Goal: Information Seeking & Learning: Find specific fact

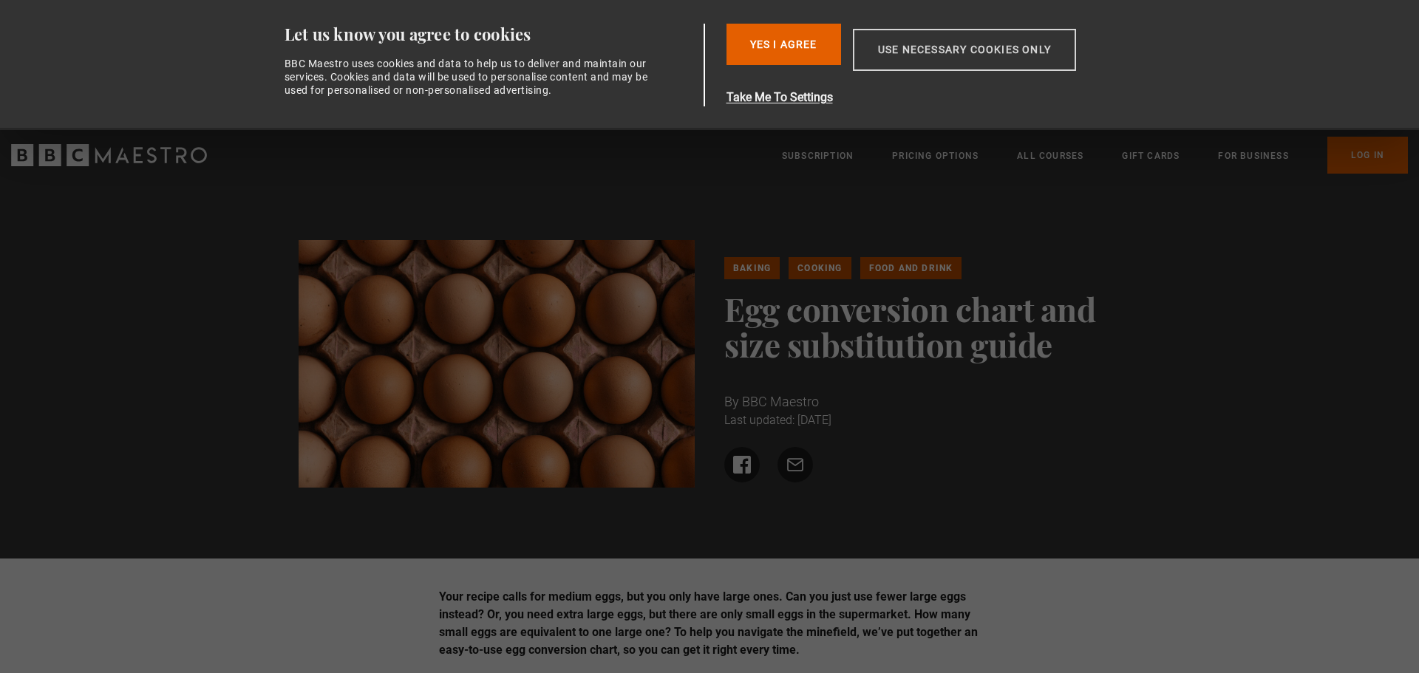
click at [948, 45] on button "Use necessary cookies only" at bounding box center [964, 50] width 223 height 42
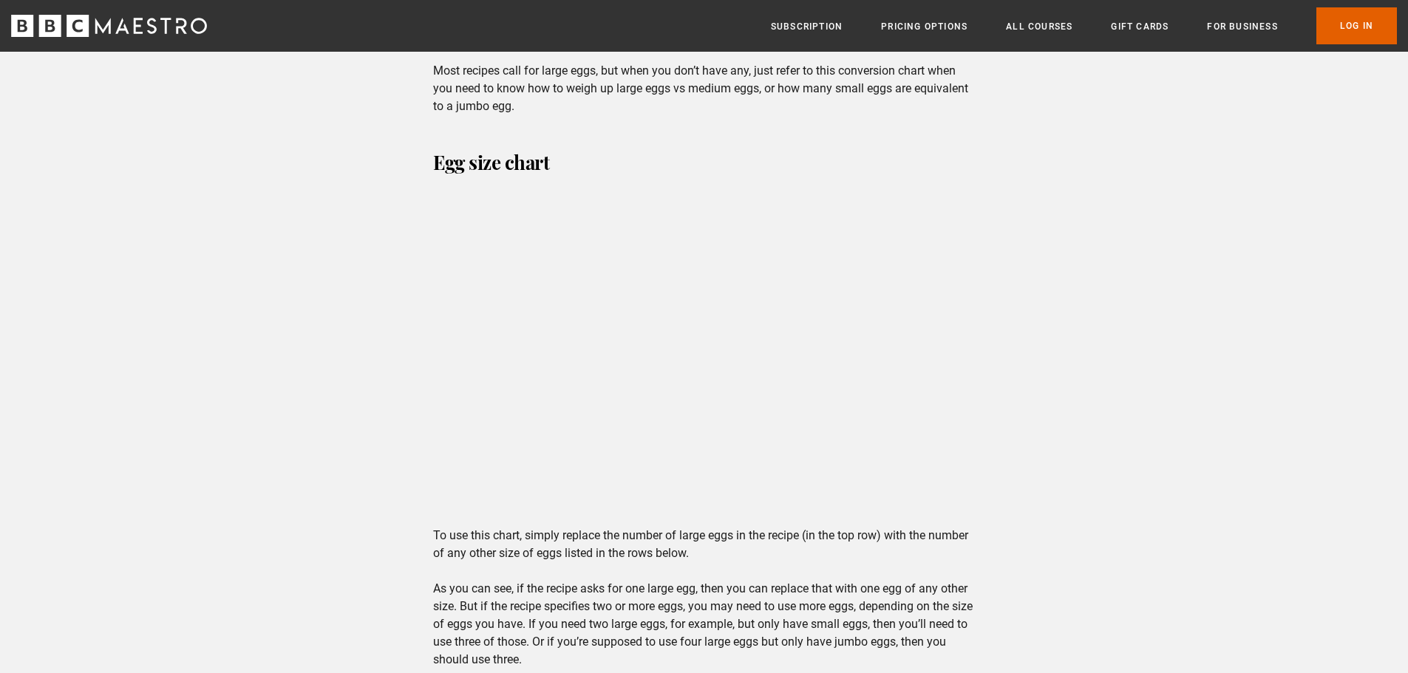
scroll to position [1626, 0]
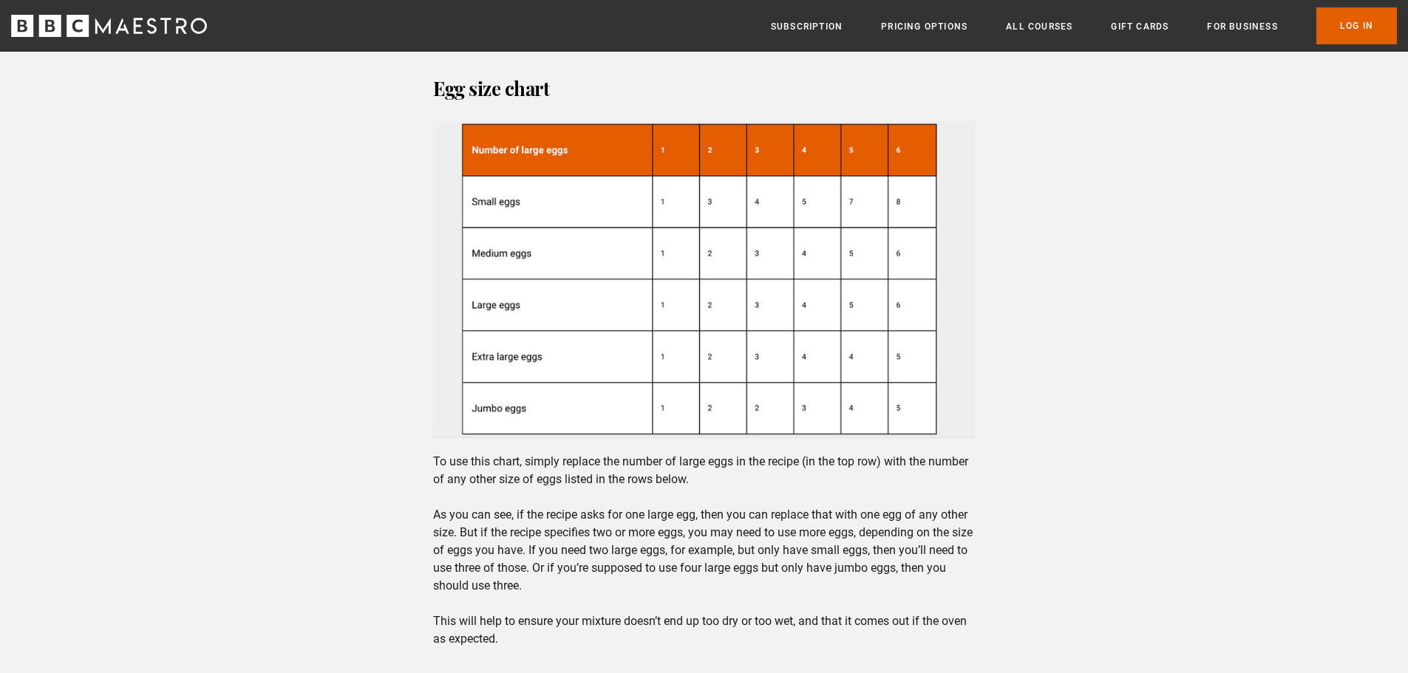
drag, startPoint x: 398, startPoint y: 281, endPoint x: 637, endPoint y: 69, distance: 319.5
click at [637, 69] on div "Do egg sizes matter? It depends on what you’re making. If you’re cooking, then …" at bounding box center [704, 492] width 566 height 2817
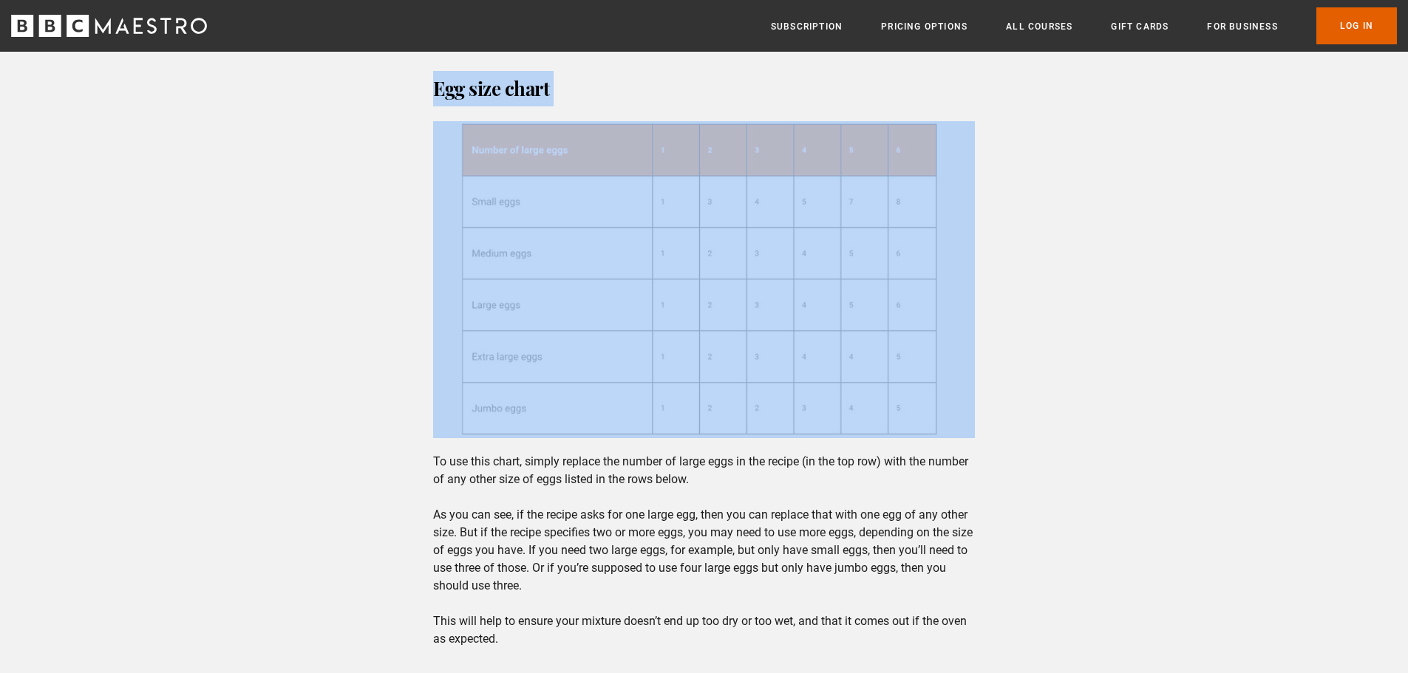
drag, startPoint x: 436, startPoint y: 81, endPoint x: 840, endPoint y: 248, distance: 436.6
click at [840, 248] on div "Do egg sizes matter? It depends on what you’re making. If you’re cooking, then …" at bounding box center [704, 492] width 566 height 2817
click at [730, 303] on img at bounding box center [704, 279] width 542 height 317
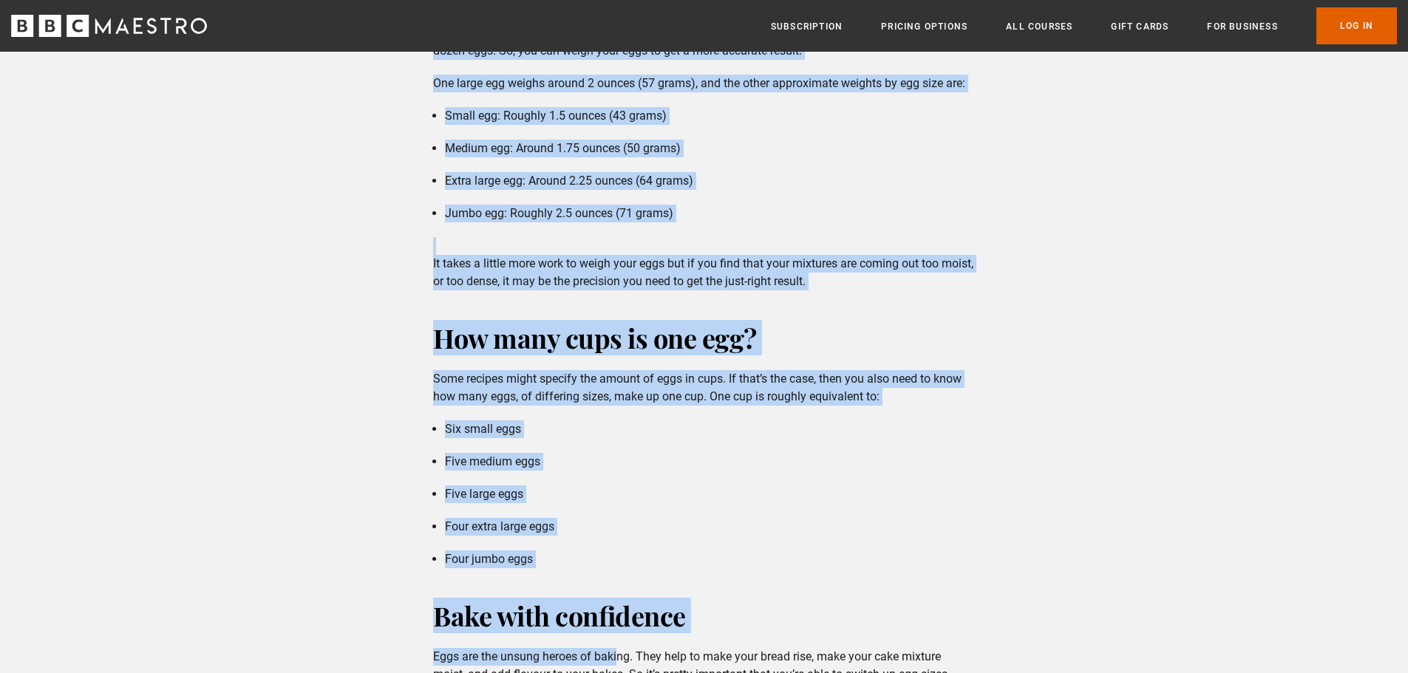
scroll to position [2374, 0]
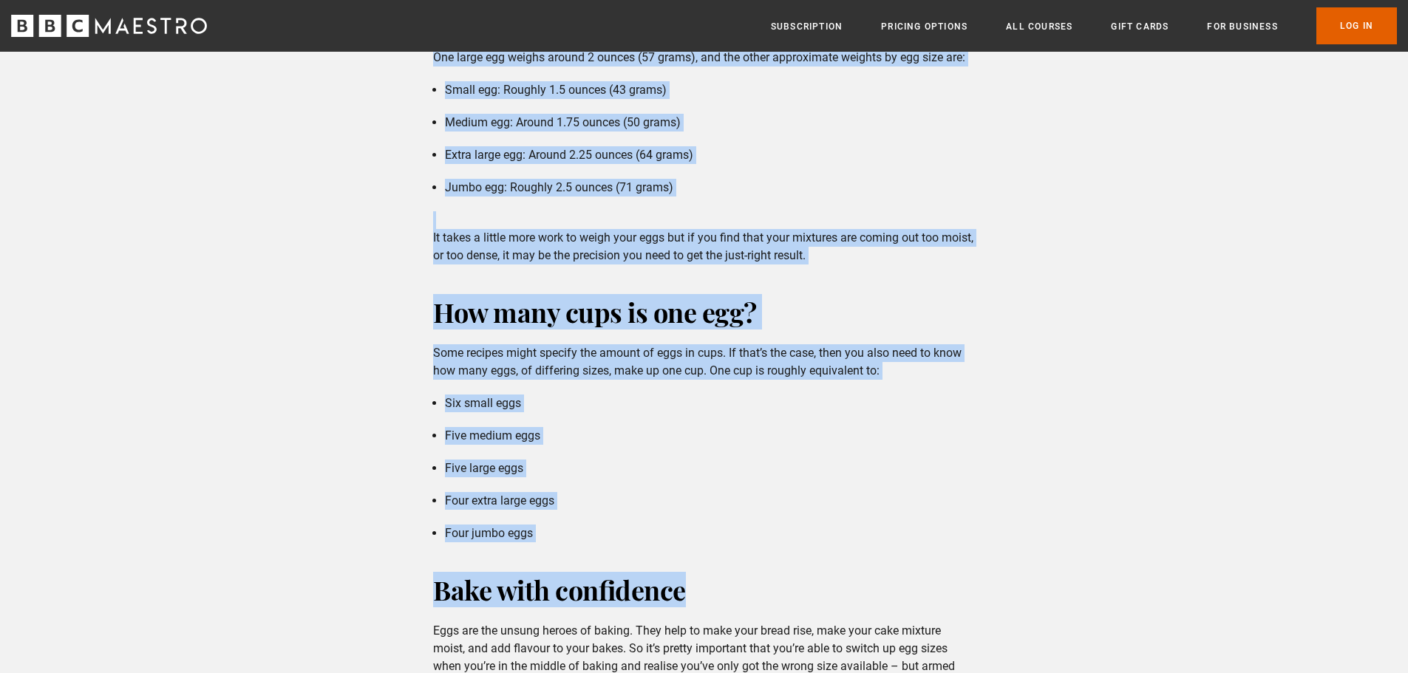
drag, startPoint x: 437, startPoint y: 175, endPoint x: 719, endPoint y: 564, distance: 480.1
copy div "Lor ipsu do si am con? Adipisc eli se doeiu te, in utl etdo ma al enimad minimv…"
click at [692, 408] on li "Six small eggs" at bounding box center [710, 404] width 530 height 18
click at [708, 373] on p "Some recipes might specify the amount of eggs in cups. If that’s the case, then…" at bounding box center [704, 361] width 542 height 35
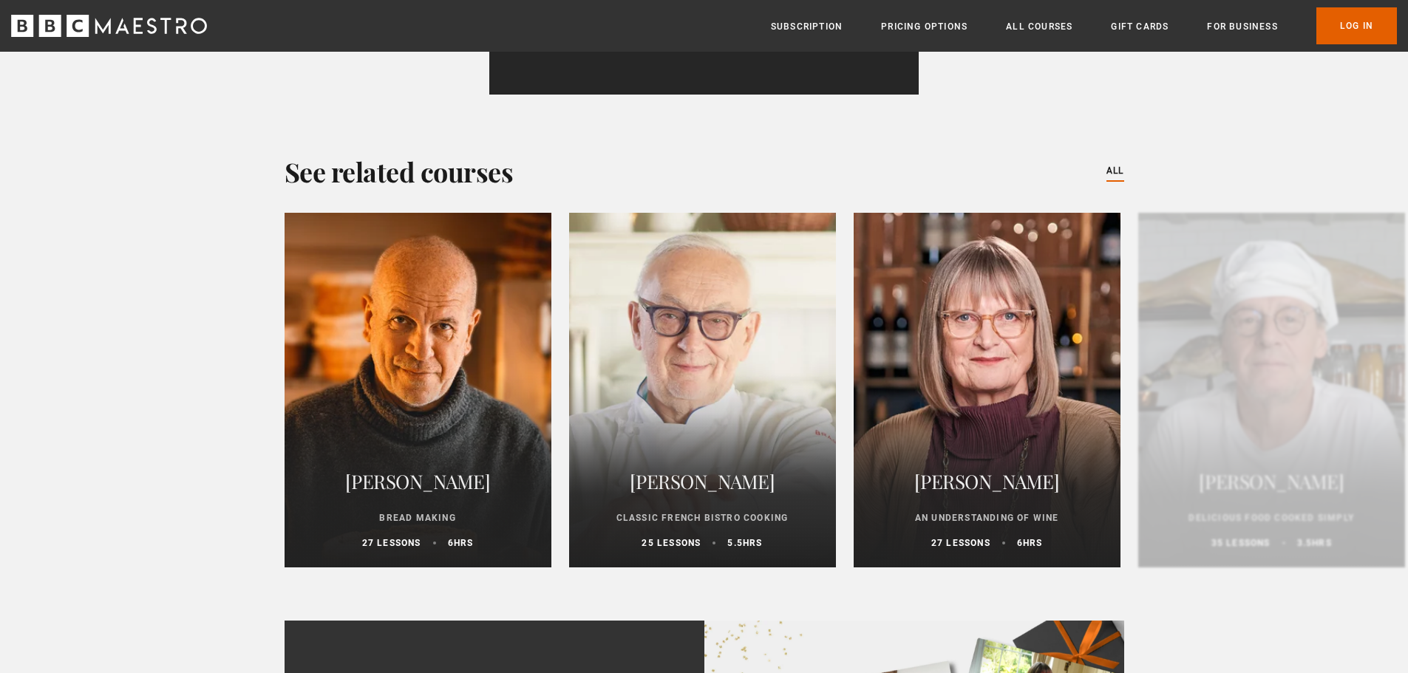
scroll to position [3483, 0]
